Goal: Find specific page/section: Find specific page/section

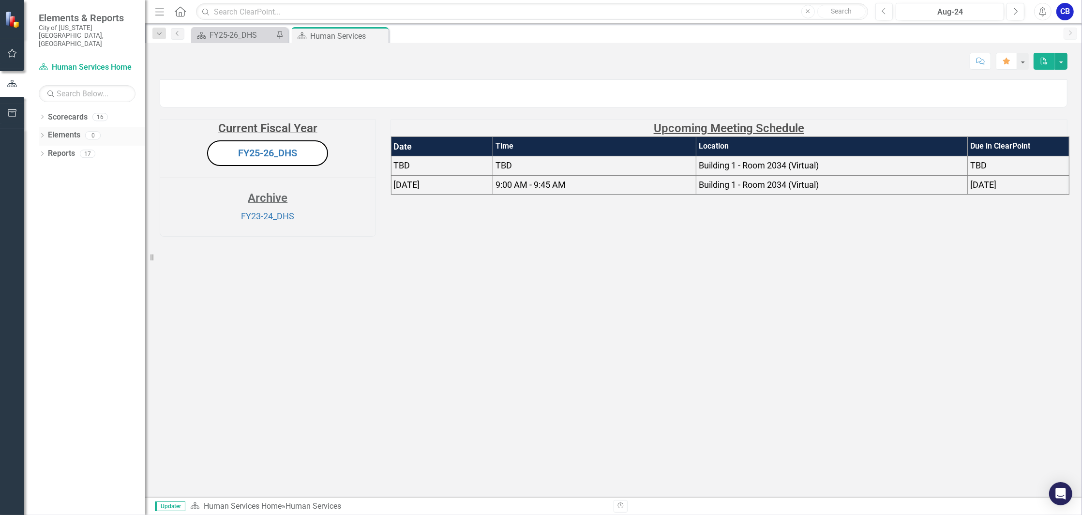
click at [45, 134] on icon "Dropdown" at bounding box center [42, 136] width 7 height 5
click at [45, 182] on div "Dropdown Initiative Initiatives 0" at bounding box center [95, 191] width 102 height 18
click at [47, 189] on icon "Dropdown" at bounding box center [47, 191] width 7 height 5
click at [43, 115] on icon "Dropdown" at bounding box center [42, 117] width 7 height 5
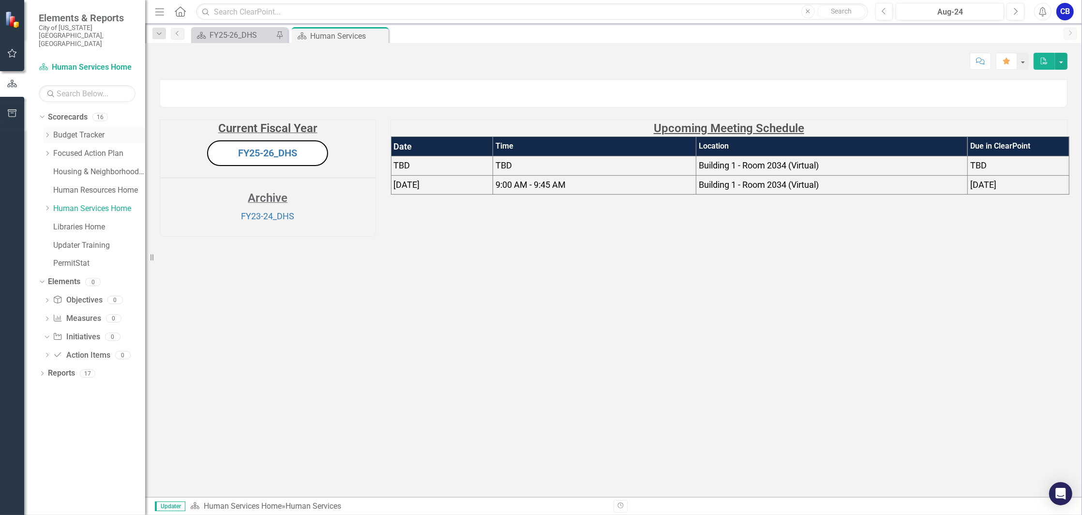
click at [49, 132] on icon "Dropdown" at bounding box center [47, 135] width 7 height 6
click at [80, 185] on link "FY26 Budget Items" at bounding box center [104, 190] width 82 height 11
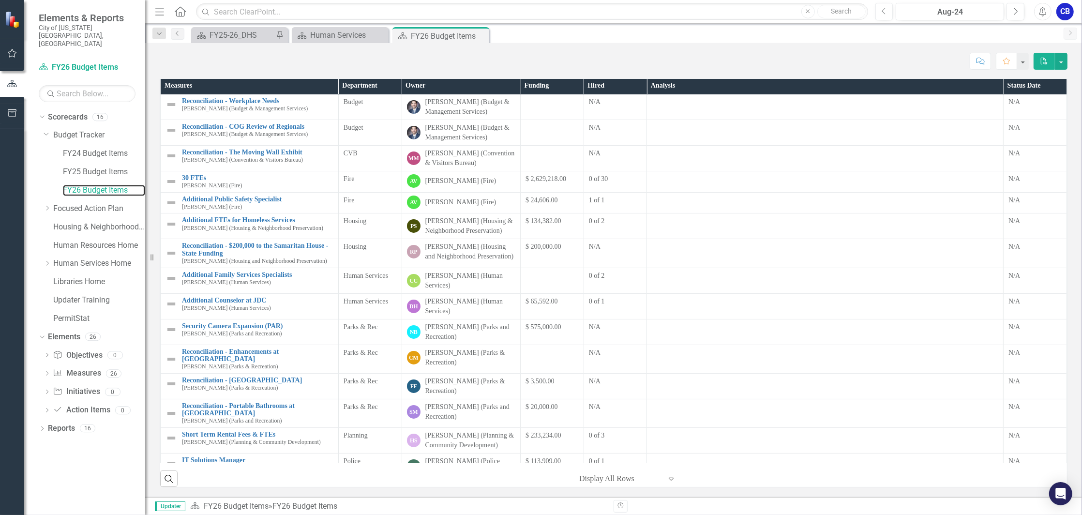
scroll to position [64, 0]
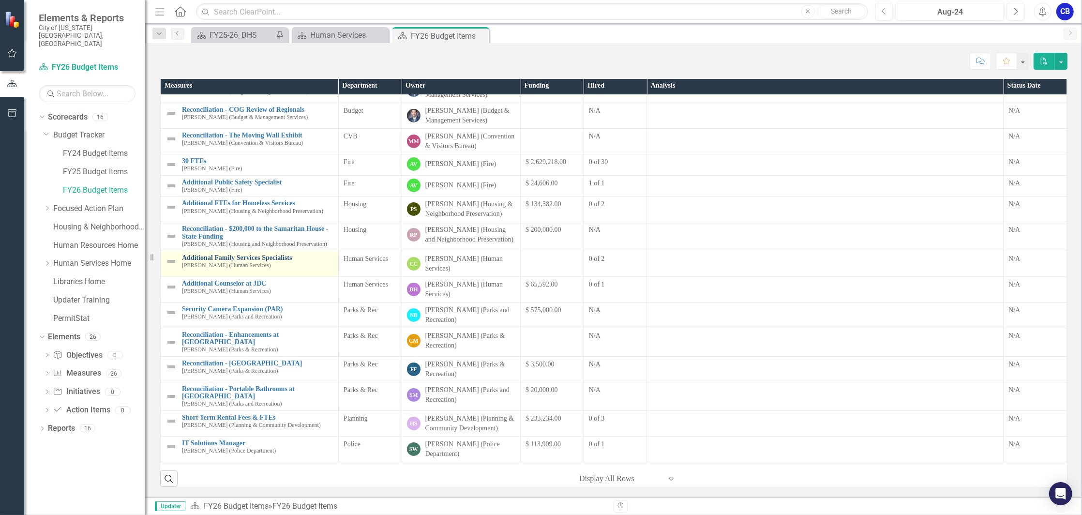
click at [265, 261] on link "Additional Family Services Specialists" at bounding box center [257, 257] width 151 height 7
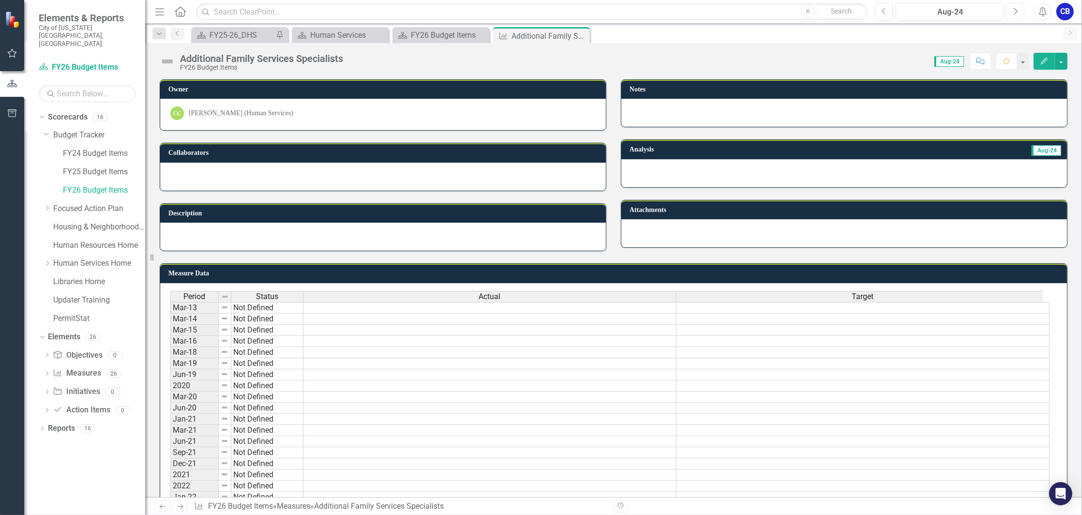
click at [1017, 11] on icon "Next" at bounding box center [1014, 11] width 5 height 9
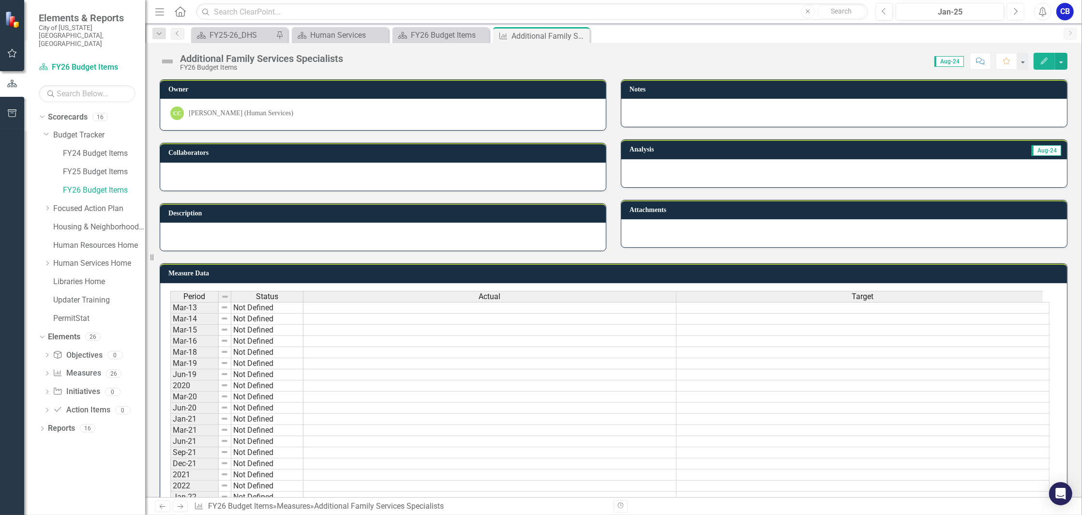
click at [1017, 11] on icon "Next" at bounding box center [1014, 11] width 5 height 9
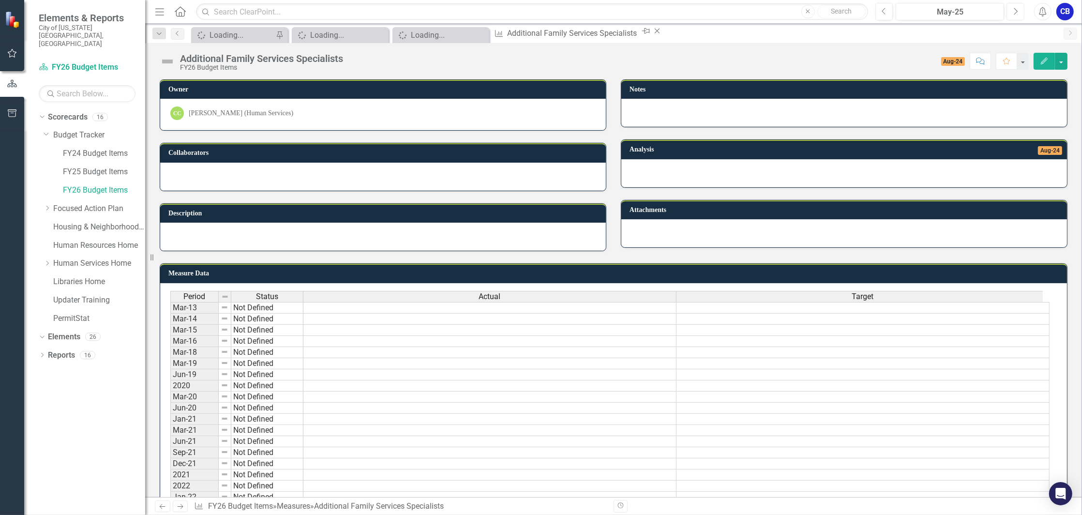
click at [1017, 11] on icon "Next" at bounding box center [1014, 11] width 5 height 9
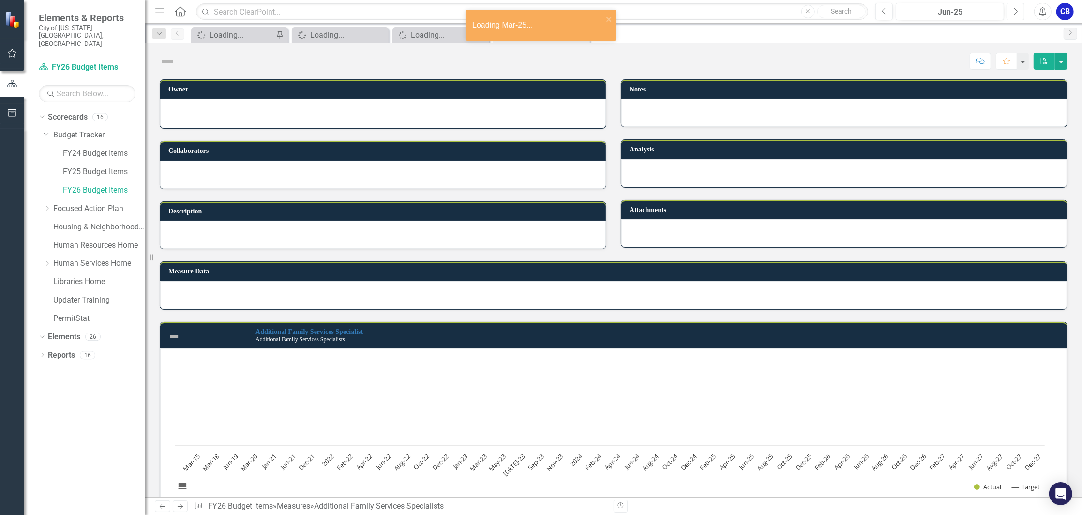
click at [1017, 11] on icon "Next" at bounding box center [1014, 11] width 5 height 9
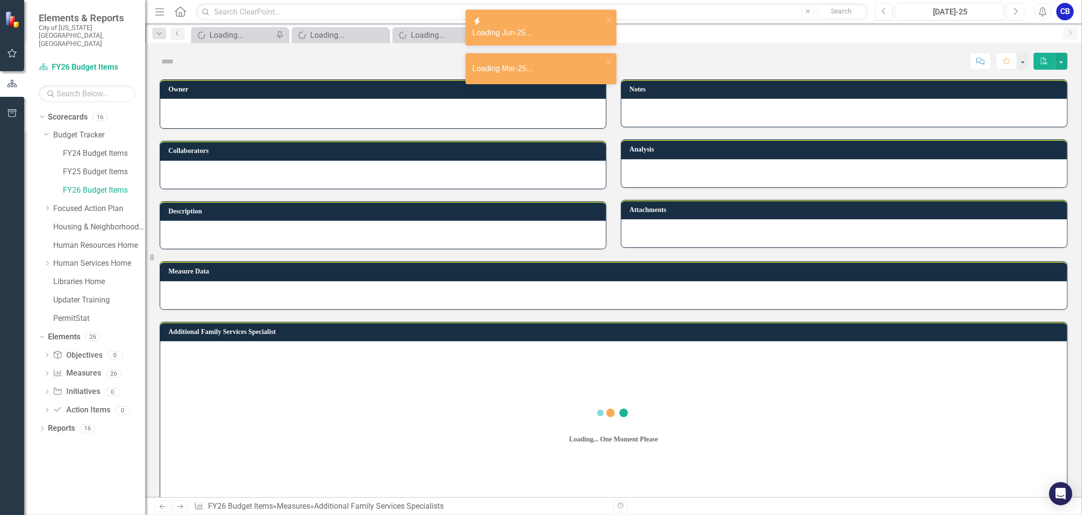
click at [1017, 11] on icon "Next" at bounding box center [1014, 11] width 5 height 9
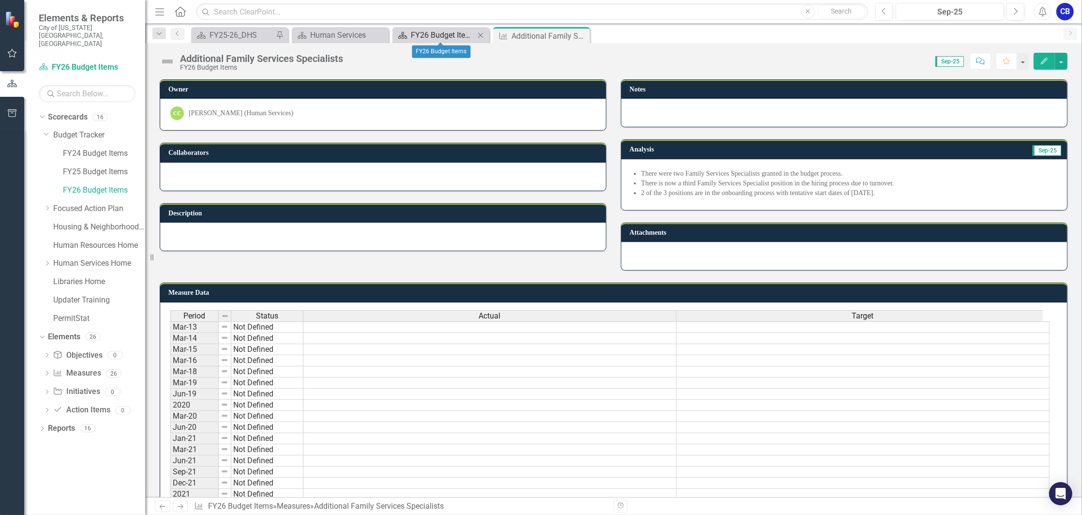
click at [457, 36] on div "FY26 Budget Items" at bounding box center [443, 35] width 64 height 12
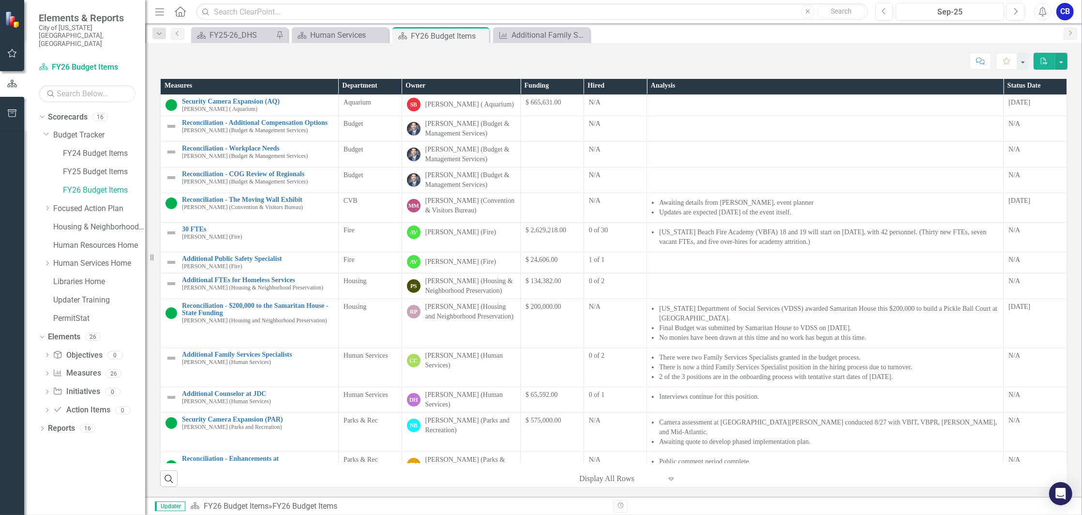
scroll to position [165, 0]
click at [248, 394] on link "Additional Counselor at JDC" at bounding box center [257, 393] width 151 height 7
